Goal: Task Accomplishment & Management: Manage account settings

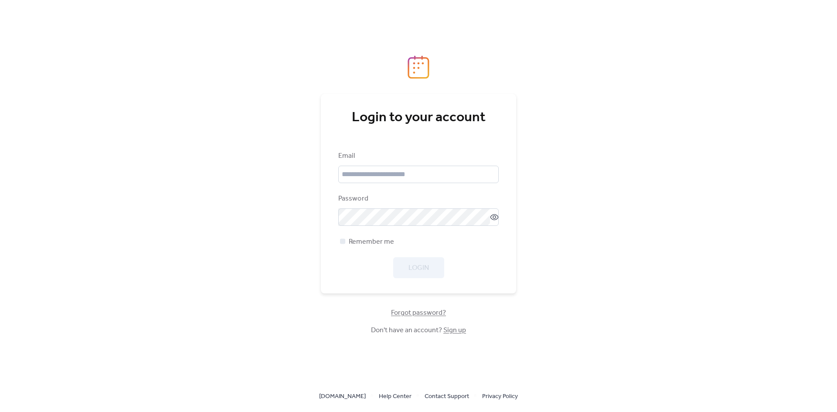
type input "**********"
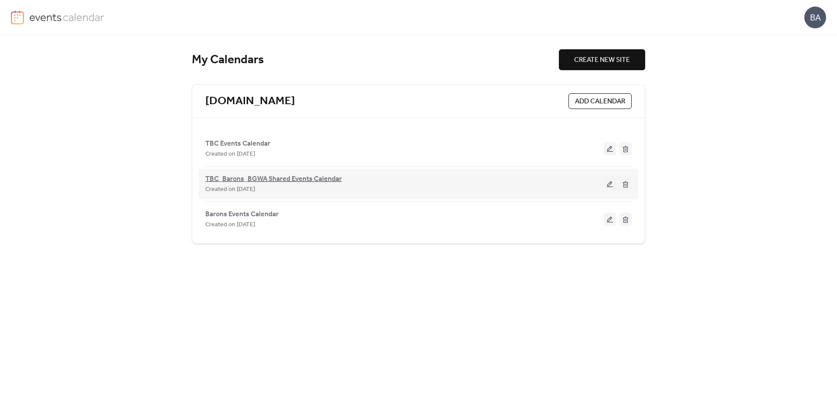
click at [297, 177] on span "TBC_Barons_BGWA Shared Events Calendar" at bounding box center [273, 179] width 136 height 10
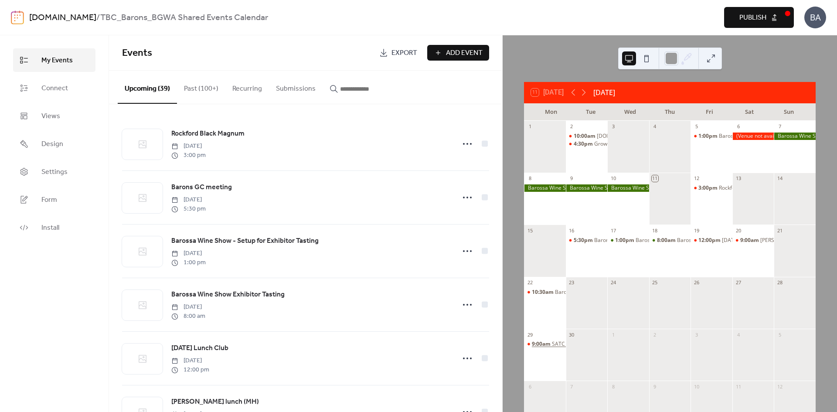
click at [552, 343] on span "9:00am" at bounding box center [542, 343] width 20 height 7
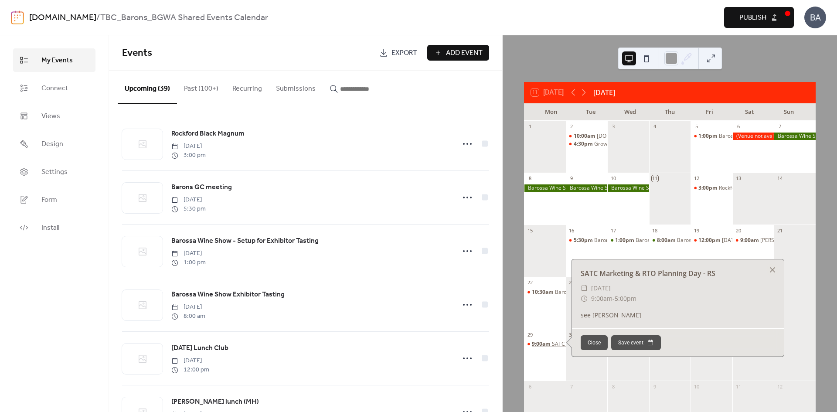
click at [546, 341] on span "9:00am" at bounding box center [542, 343] width 20 height 7
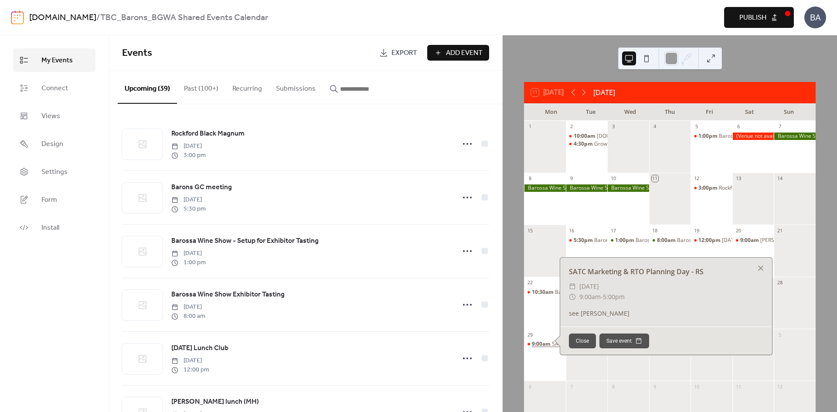
click at [546, 341] on span "9:00am" at bounding box center [542, 343] width 20 height 7
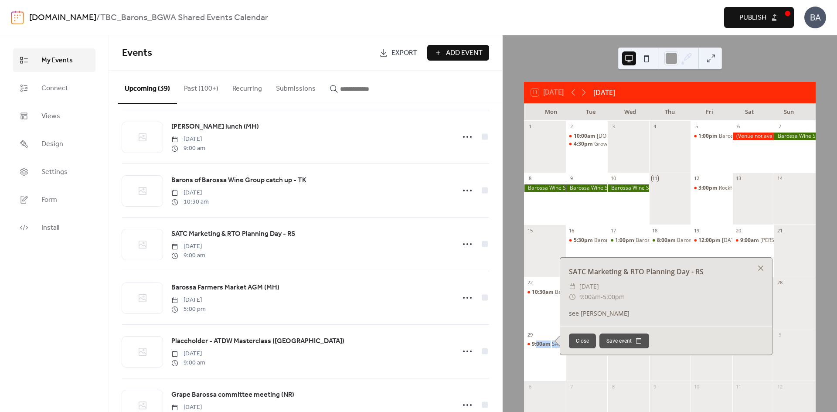
scroll to position [276, 0]
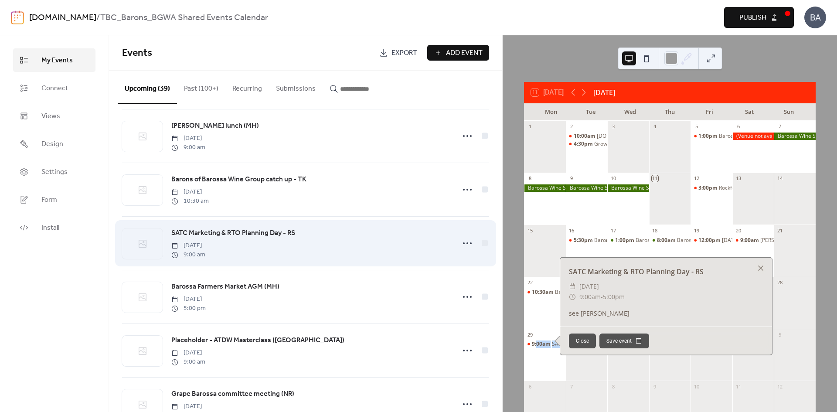
click at [281, 238] on span "SATC Marketing & RTO Planning Day - RS" at bounding box center [233, 233] width 124 height 10
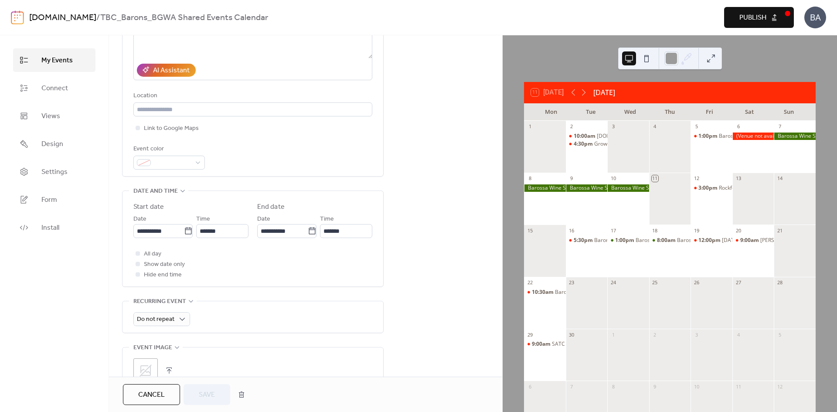
scroll to position [142, 0]
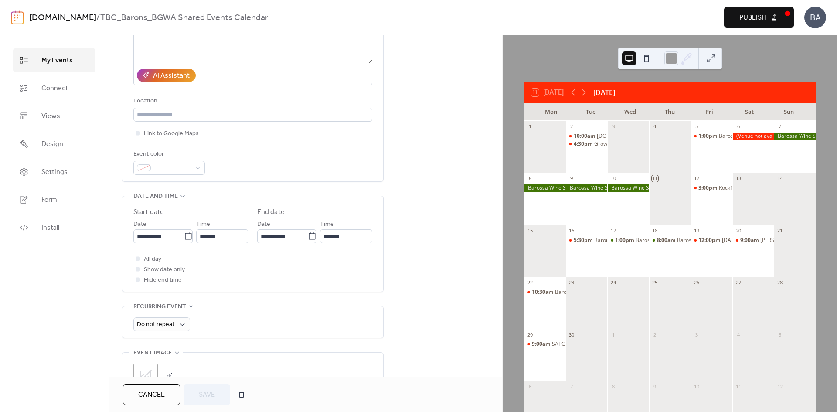
click at [146, 393] on span "Cancel" at bounding box center [151, 395] width 27 height 10
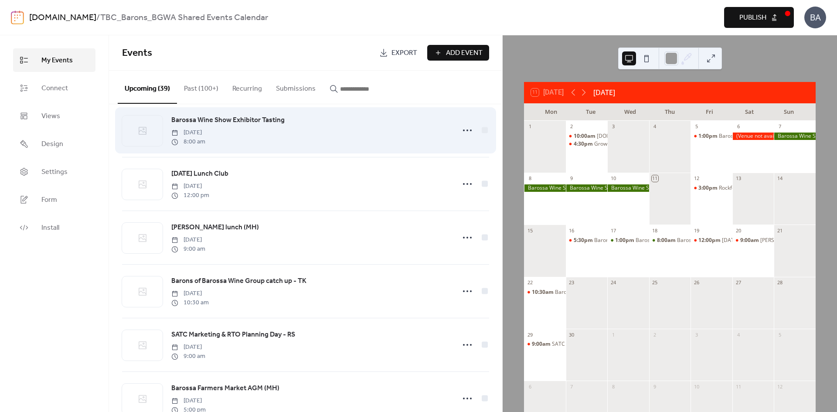
scroll to position [214, 0]
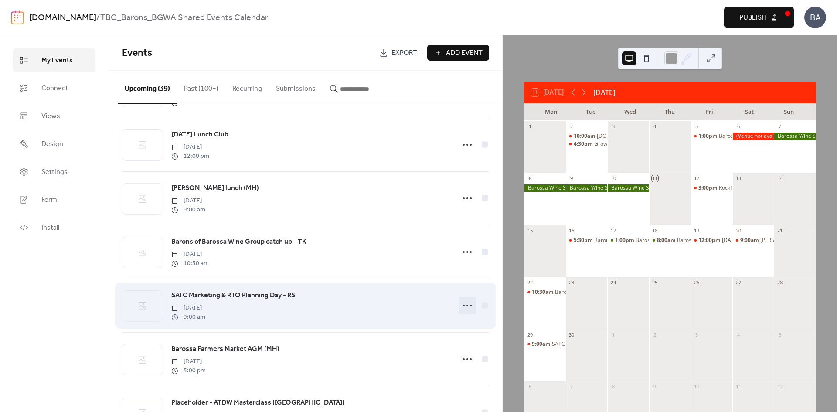
click at [466, 307] on icon at bounding box center [467, 306] width 14 height 14
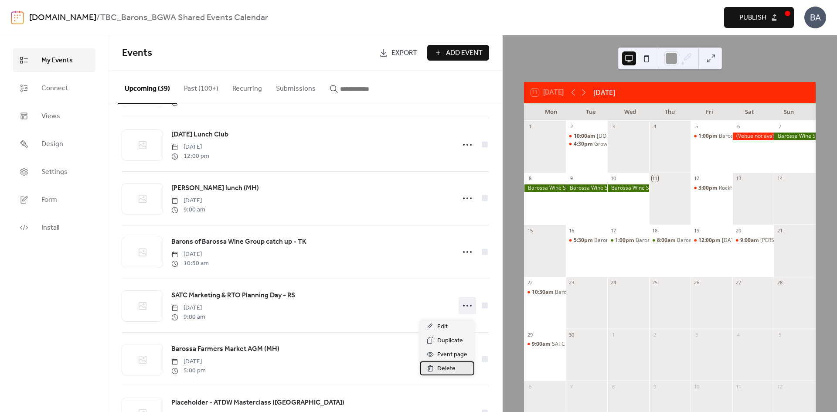
click at [447, 370] on span "Delete" at bounding box center [446, 368] width 18 height 10
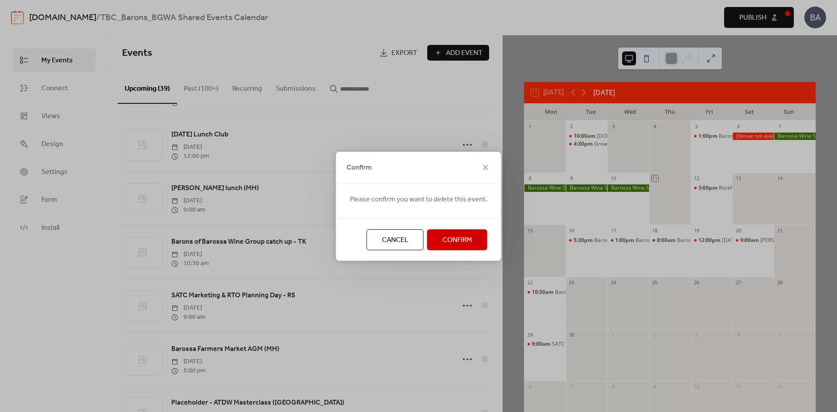
click at [444, 242] on span "Confirm" at bounding box center [457, 240] width 30 height 10
